Goal: Task Accomplishment & Management: Manage account settings

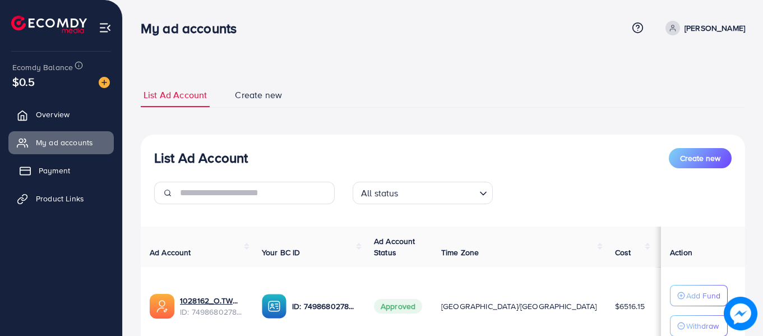
click at [66, 165] on span "Payment" at bounding box center [54, 170] width 31 height 11
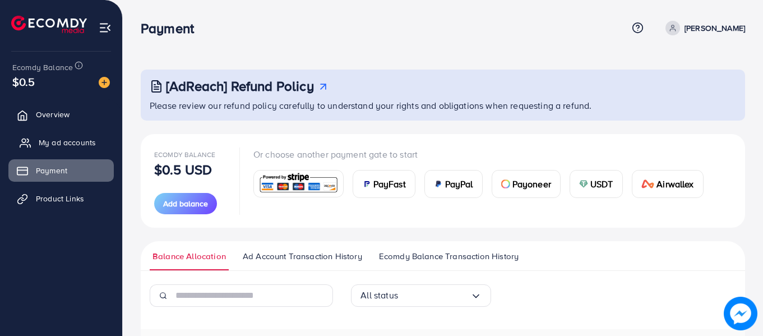
click at [71, 137] on span "My ad accounts" at bounding box center [67, 142] width 57 height 11
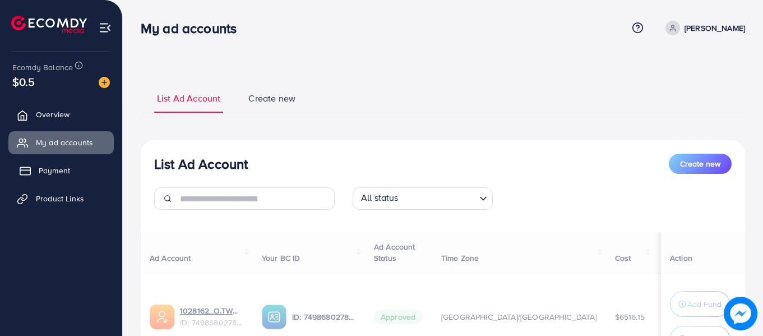
click at [54, 167] on span "Payment" at bounding box center [54, 170] width 31 height 11
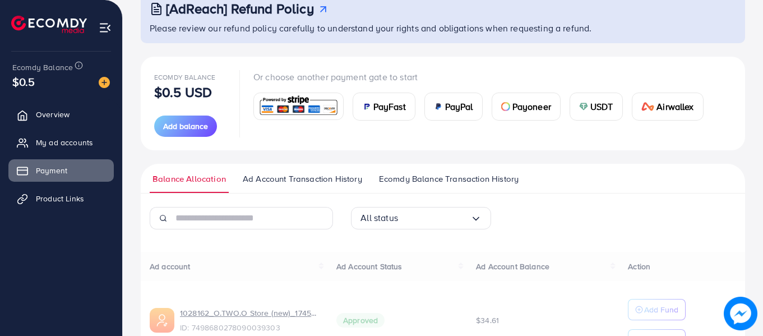
scroll to position [149, 0]
